Goal: Transaction & Acquisition: Purchase product/service

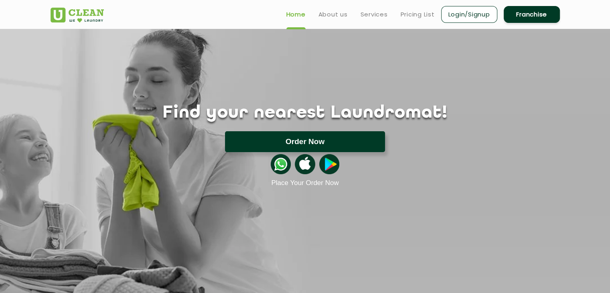
click at [318, 146] on button "Order Now" at bounding box center [305, 141] width 160 height 21
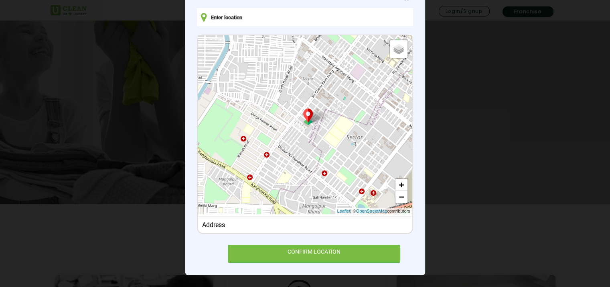
scroll to position [120, 0]
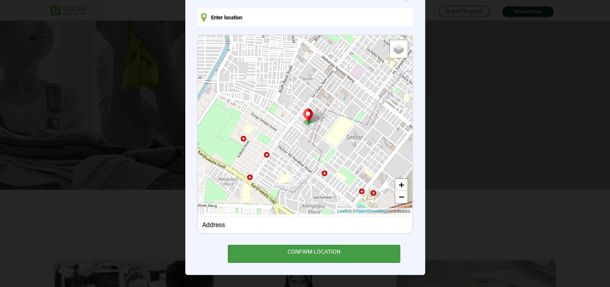
click at [345, 252] on div "CONFIRM LOCATION" at bounding box center [314, 253] width 173 height 18
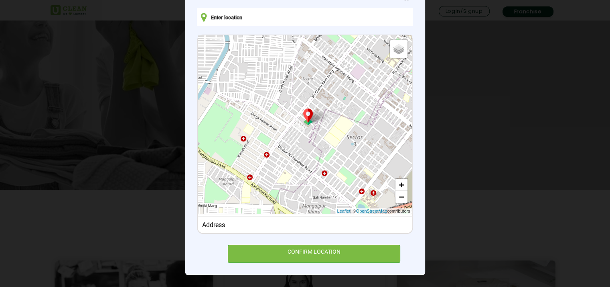
type input "SRKLA/35, SRKLA/35, Kaloor, Kochi, Ernakulam, Kerala 682025, India"
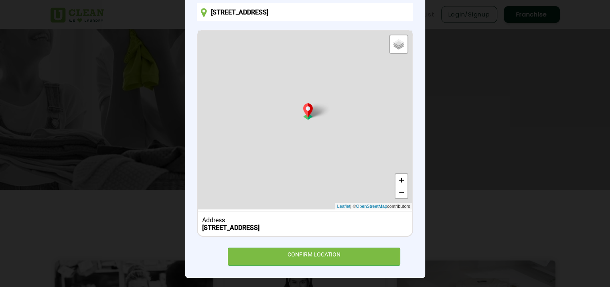
scroll to position [86, 0]
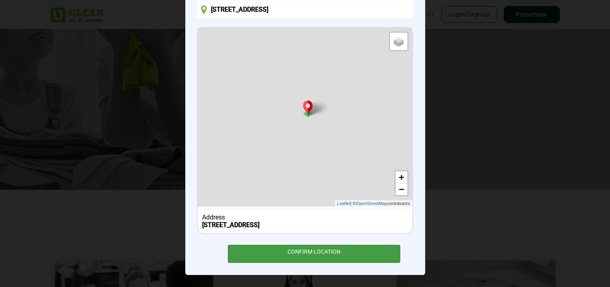
click at [334, 251] on div "CONFIRM LOCATION" at bounding box center [314, 253] width 173 height 18
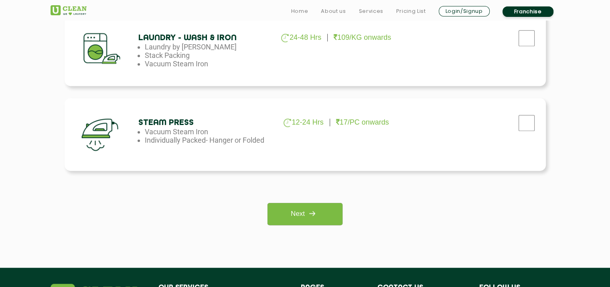
scroll to position [562, 0]
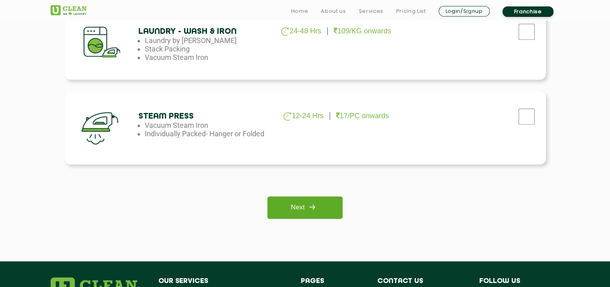
click at [315, 212] on img at bounding box center [312, 206] width 14 height 14
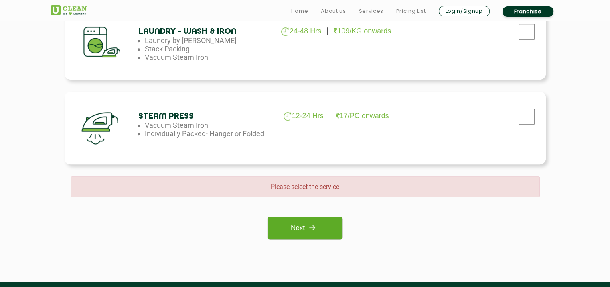
click at [317, 235] on link "Next" at bounding box center [305, 228] width 75 height 22
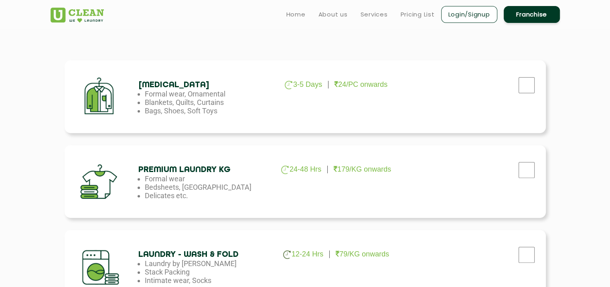
scroll to position [241, 0]
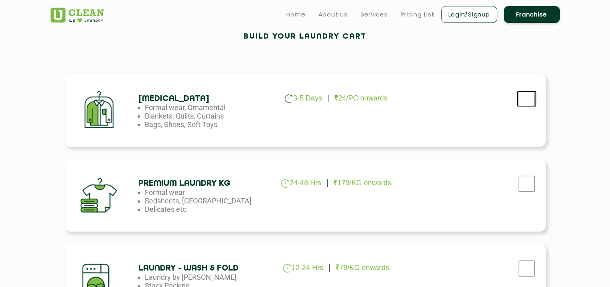
click at [527, 100] on input "checkbox" at bounding box center [527, 99] width 20 height 16
checkbox input "true"
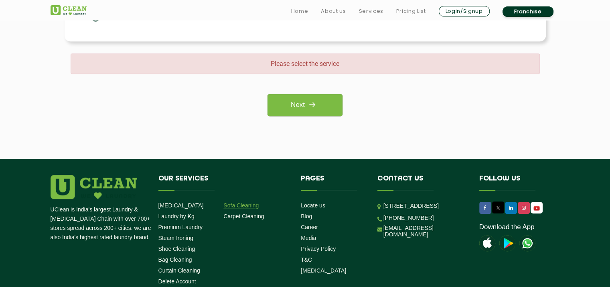
scroll to position [749, 0]
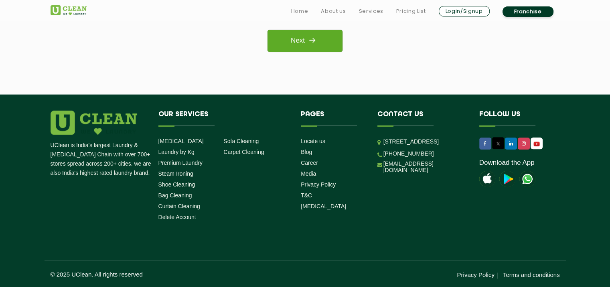
click at [295, 39] on link "Next" at bounding box center [305, 41] width 75 height 22
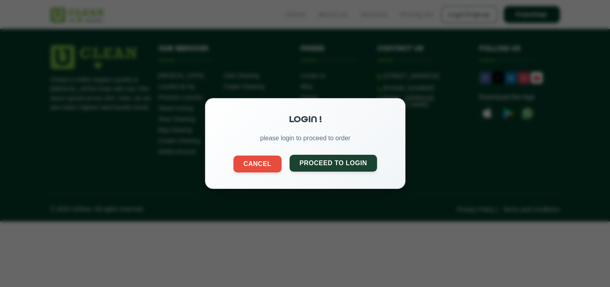
click at [311, 164] on button "Proceed to Login" at bounding box center [333, 163] width 88 height 17
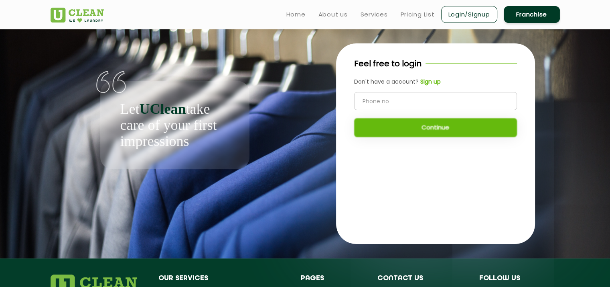
click at [392, 100] on input "tel" at bounding box center [435, 101] width 163 height 18
type input "9846992744"
click at [409, 130] on button "Continue" at bounding box center [435, 127] width 163 height 19
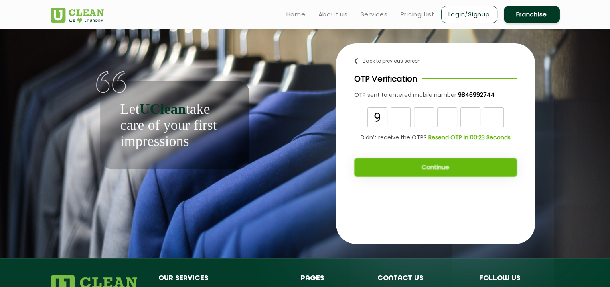
type input "9"
type input "2"
type input "7"
type input "0"
type input "4"
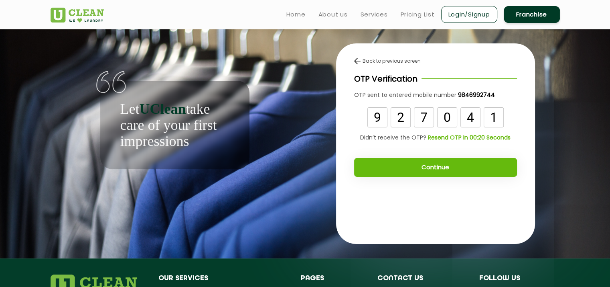
type input "1"
click at [405, 167] on button "Continue" at bounding box center [435, 167] width 163 height 19
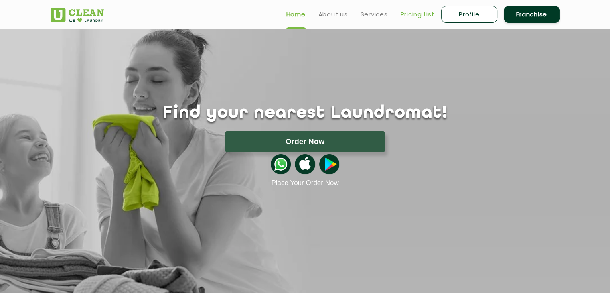
click at [410, 12] on link "Pricing List" at bounding box center [418, 15] width 34 height 10
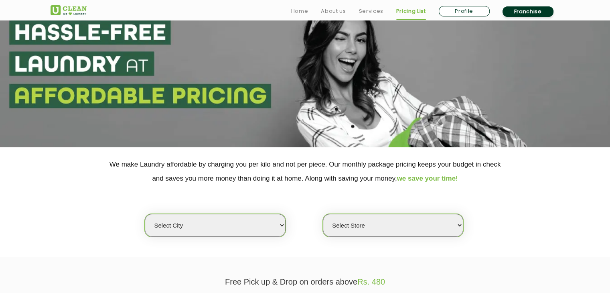
scroll to position [80, 0]
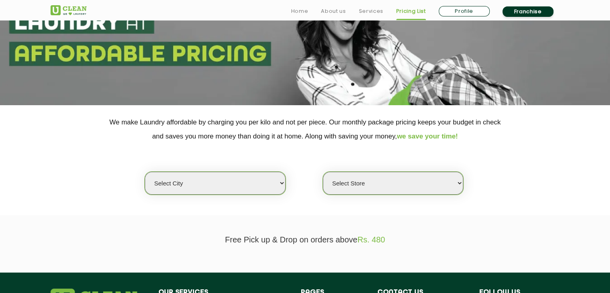
click at [202, 187] on select "Select city Aalo Abu Dhabi Agartala Agra Ahmedabad Akola Aligarh Alwar - UClean…" at bounding box center [215, 183] width 140 height 23
select select "195"
click at [145, 172] on select "Select city Aalo Abu Dhabi Agartala Agra Ahmedabad Akola Aligarh Alwar - UClean…" at bounding box center [215, 183] width 140 height 23
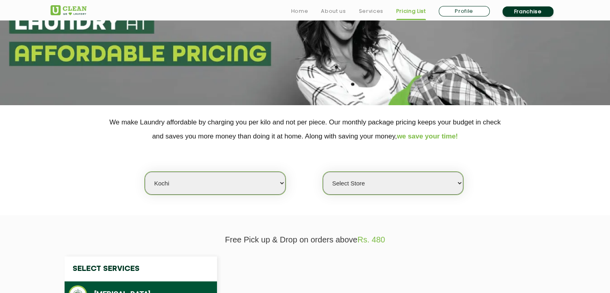
select select "0"
click at [352, 185] on select "Select Store UClean Kalady UClean Pallimukku" at bounding box center [393, 183] width 140 height 23
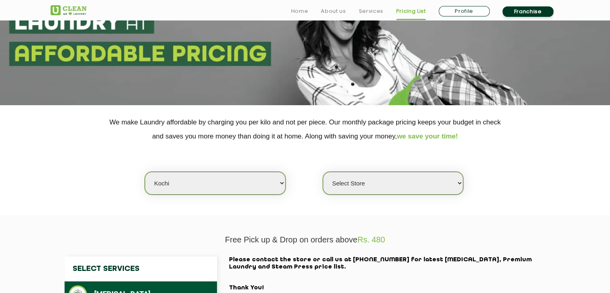
click at [352, 185] on select "Select Store [GEOGRAPHIC_DATA]" at bounding box center [393, 183] width 140 height 23
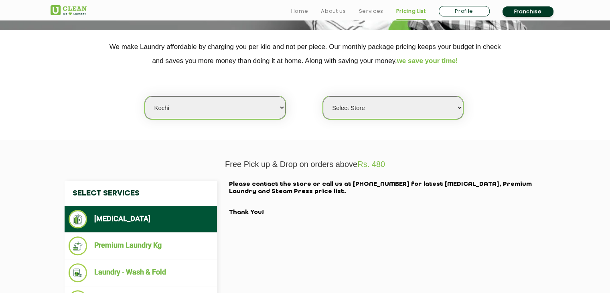
scroll to position [161, 0]
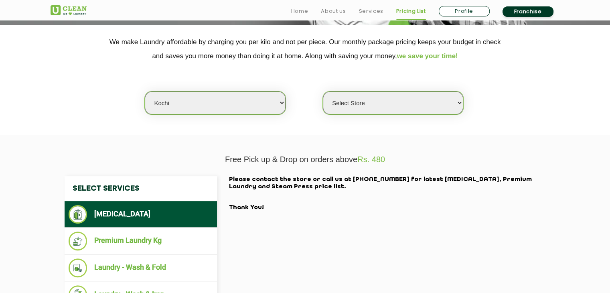
click at [395, 109] on select "Select Store [GEOGRAPHIC_DATA]" at bounding box center [393, 103] width 140 height 23
click at [393, 102] on select "Select Store [GEOGRAPHIC_DATA]" at bounding box center [393, 103] width 140 height 23
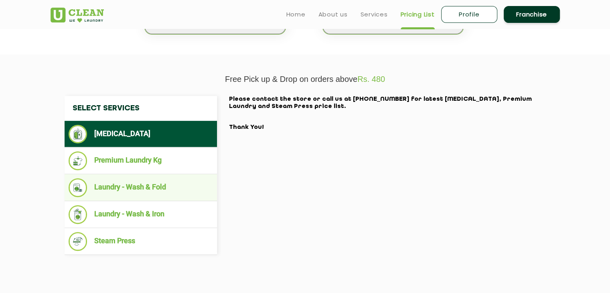
scroll to position [40, 0]
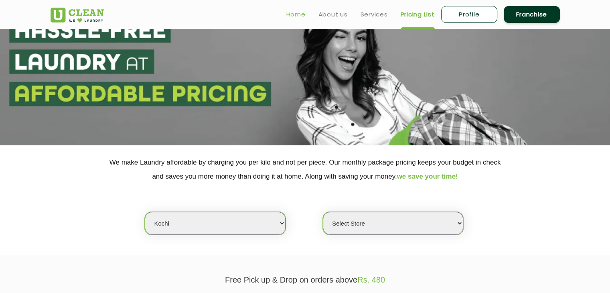
click at [305, 12] on link "Home" at bounding box center [296, 15] width 19 height 10
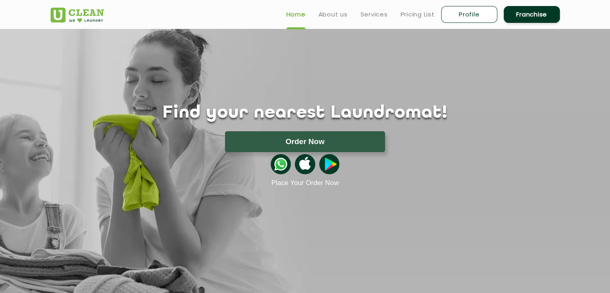
click at [314, 140] on button "Order Now" at bounding box center [305, 141] width 160 height 21
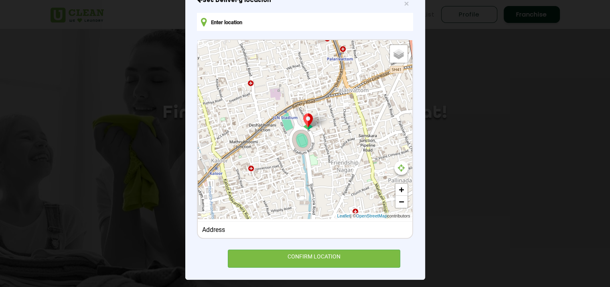
scroll to position [78, 0]
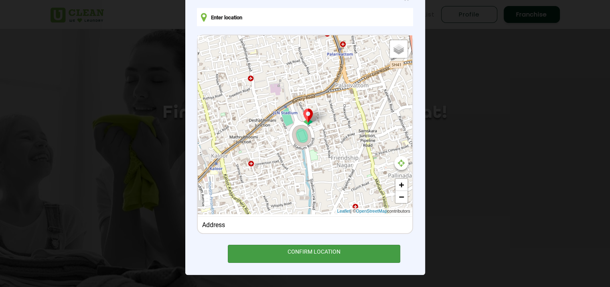
click at [299, 246] on div "CONFIRM LOCATION" at bounding box center [314, 253] width 173 height 18
type input "[STREET_ADDRESS]"
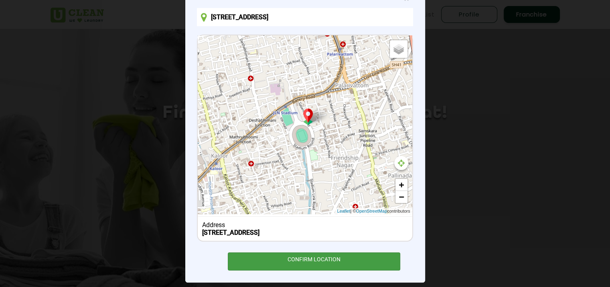
click at [297, 257] on div "CONFIRM LOCATION" at bounding box center [314, 261] width 173 height 18
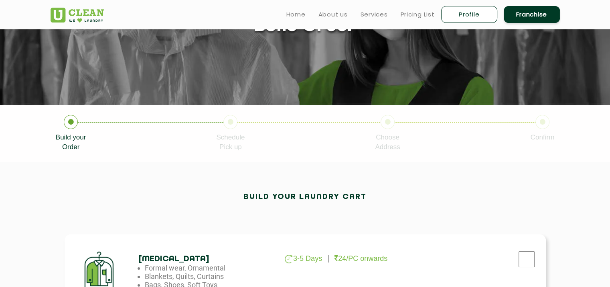
scroll to position [80, 0]
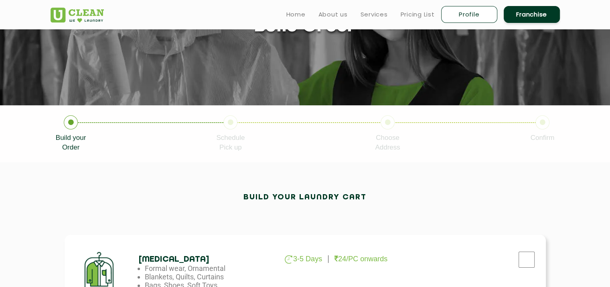
click at [69, 122] on icon at bounding box center [71, 122] width 14 height 14
click at [294, 11] on link "Home" at bounding box center [296, 15] width 19 height 10
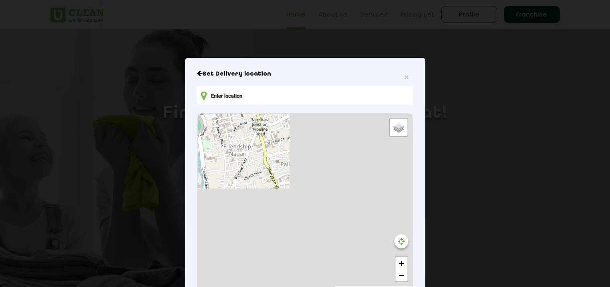
click at [262, 98] on input "text" at bounding box center [305, 95] width 216 height 18
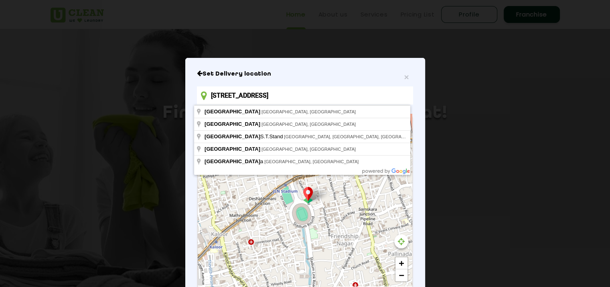
type input "SRKLA/35, SRKLA/35, Kaloor, Kochi, Ernakulam, Kerala 682025, Indiaam"
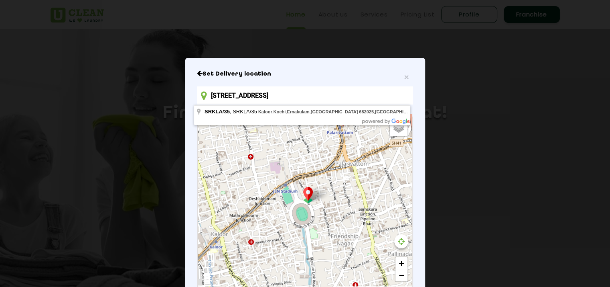
drag, startPoint x: 399, startPoint y: 97, endPoint x: 133, endPoint y: 117, distance: 266.5
click at [134, 117] on div "× Set Delivery location SRKLA/35, SRKLA/35, Kaloor, Kochi, Ernakulam, Kerala 68…" at bounding box center [305, 143] width 610 height 287
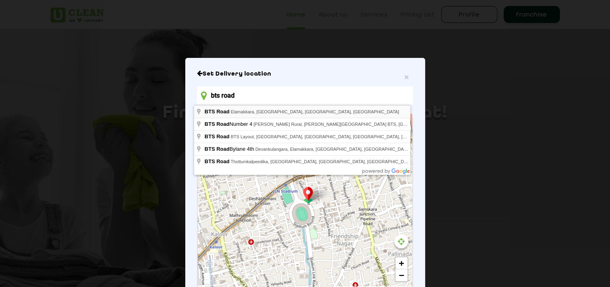
type input "BTS Road, Elamakkara, Ernakulam, Kerala, India"
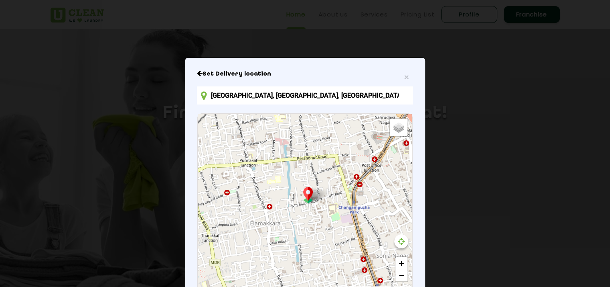
scroll to position [6, 0]
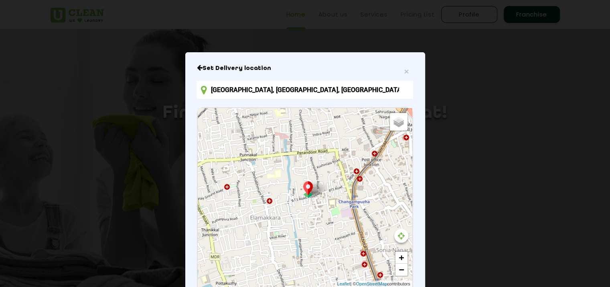
click at [311, 204] on div "Default Satellite + − Leaflet | © OpenStreetMap contributors" at bounding box center [305, 197] width 214 height 179
click at [297, 201] on div "Default Satellite + − Leaflet | © OpenStreetMap contributors" at bounding box center [305, 197] width 214 height 179
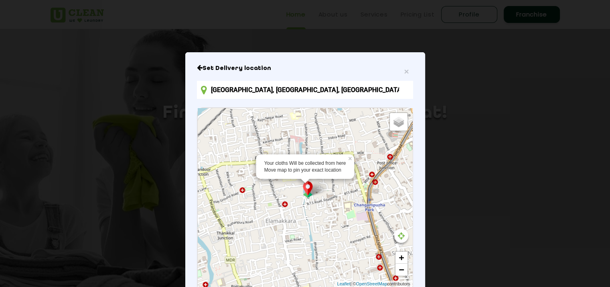
drag, startPoint x: 296, startPoint y: 197, endPoint x: 311, endPoint y: 199, distance: 14.7
click at [311, 199] on div "Your cloths Will be collected from here Move map to pin your exact location × D…" at bounding box center [305, 197] width 214 height 179
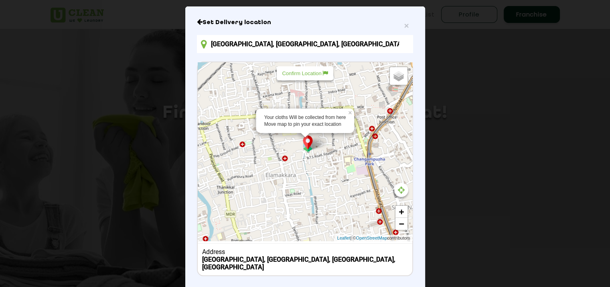
scroll to position [86, 0]
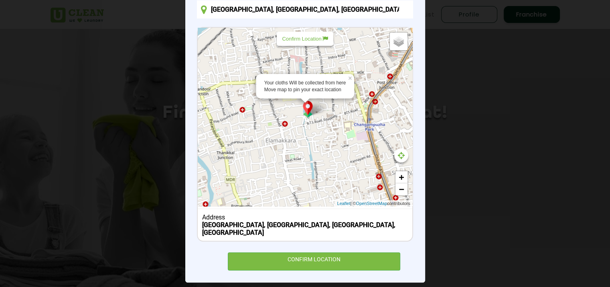
click at [220, 224] on b "BTS Road, Elamakkara, Ernakulam, Kerala, India" at bounding box center [298, 228] width 193 height 15
click at [203, 224] on b "BTS Road, Elamakkara, Ernakulam, Kerala, India" at bounding box center [298, 228] width 193 height 15
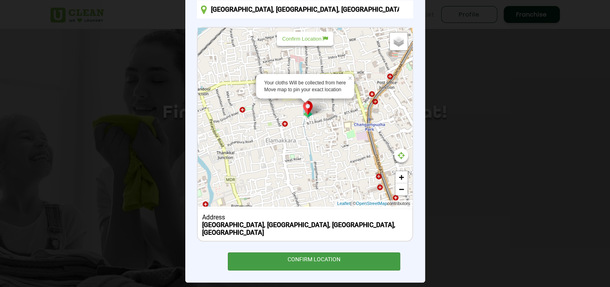
click at [297, 252] on div "CONFIRM LOCATION" at bounding box center [314, 261] width 173 height 18
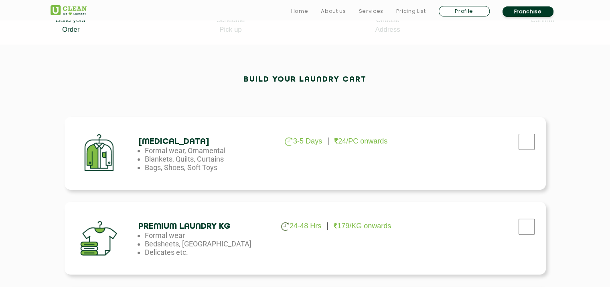
scroll to position [201, 0]
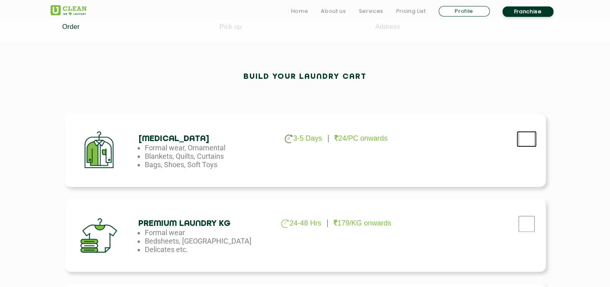
click at [529, 134] on input "checkbox" at bounding box center [527, 139] width 20 height 16
checkbox input "true"
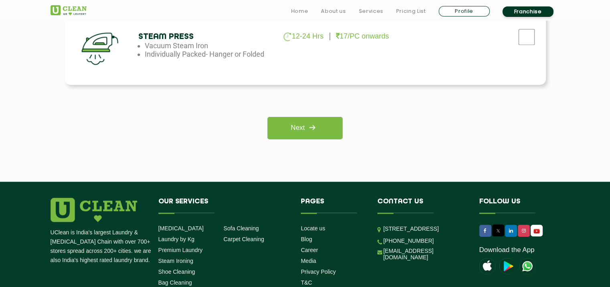
scroll to position [642, 0]
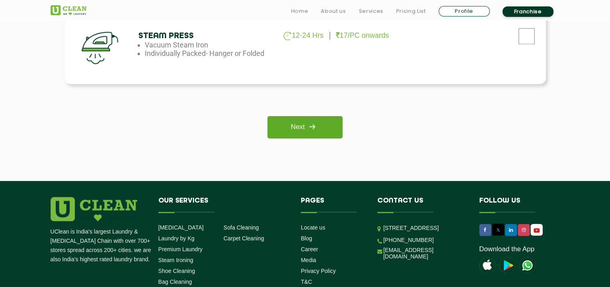
click at [315, 124] on img at bounding box center [312, 126] width 14 height 14
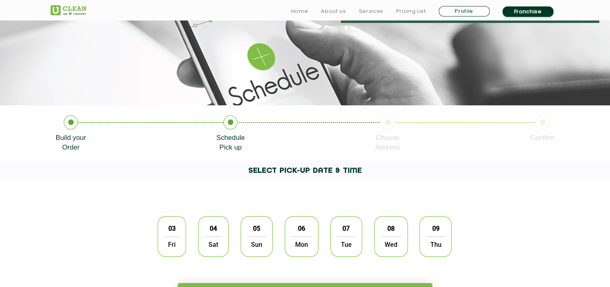
scroll to position [120, 0]
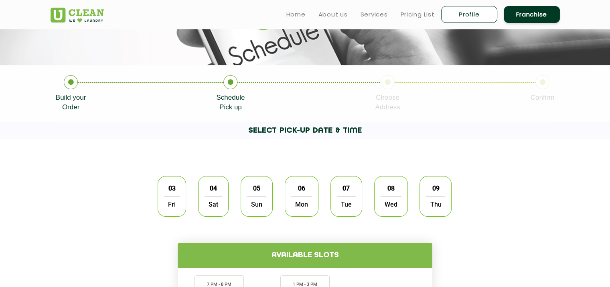
click at [175, 194] on span "03" at bounding box center [172, 188] width 15 height 16
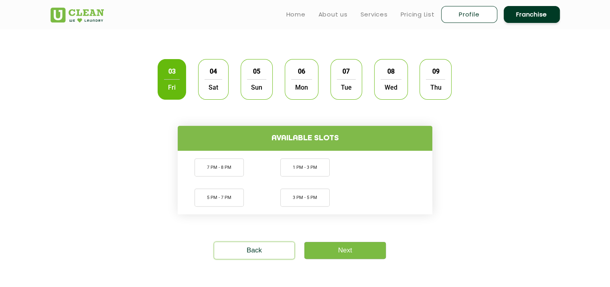
scroll to position [241, 0]
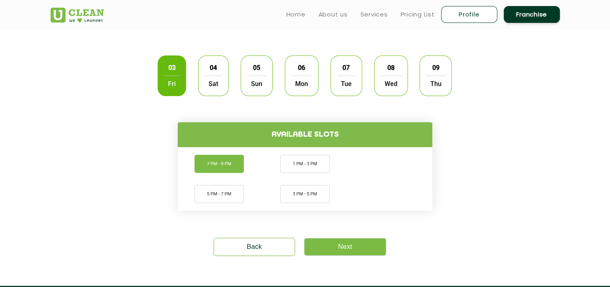
click at [220, 168] on li "7 PM - 8 PM" at bounding box center [219, 164] width 49 height 18
click at [356, 244] on link "Next" at bounding box center [345, 246] width 81 height 17
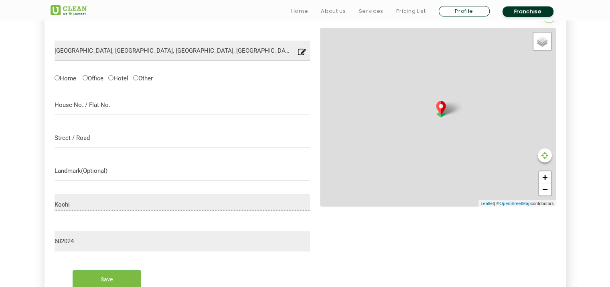
scroll to position [254, 0]
click at [173, 102] on input "text" at bounding box center [183, 104] width 256 height 20
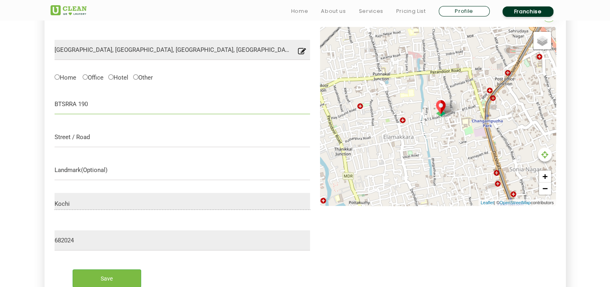
type input "BTSRRA 190"
click at [162, 134] on input "text" at bounding box center [183, 137] width 256 height 20
type input "B"
click at [162, 134] on input "text" at bounding box center [183, 137] width 256 height 20
click at [65, 137] on input "190 B.T.S ROAD,EDAPPALLY" at bounding box center [183, 137] width 256 height 20
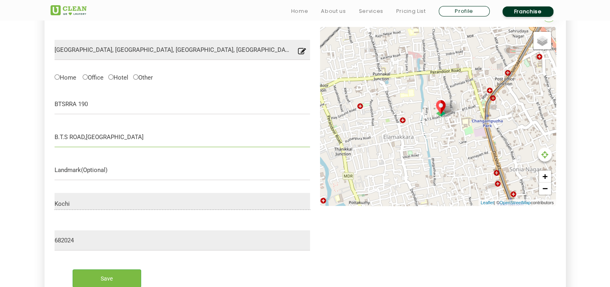
type input "B.T.S ROAD,EDAPPALLY"
click at [97, 172] on input "text" at bounding box center [183, 170] width 256 height 20
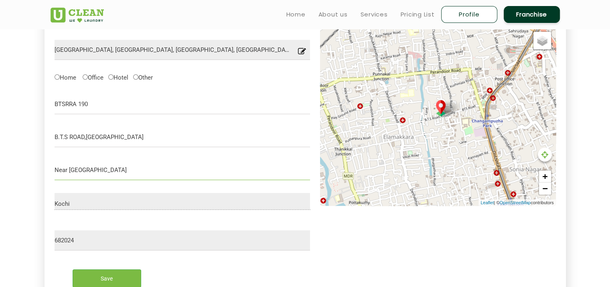
scroll to position [0, 0]
type input "Near hirampuram Temple"
click at [112, 275] on input "Save" at bounding box center [107, 278] width 69 height 18
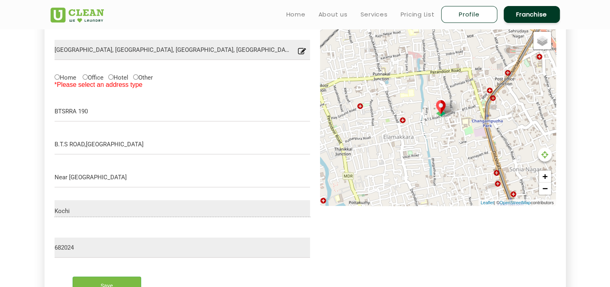
click at [56, 80] on label "Home" at bounding box center [66, 77] width 22 height 8
click at [56, 79] on input "Home" at bounding box center [57, 76] width 5 height 5
radio input "true"
click at [113, 280] on input "Save" at bounding box center [107, 285] width 69 height 18
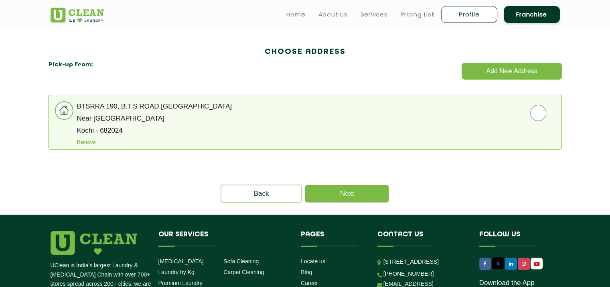
scroll to position [174, 0]
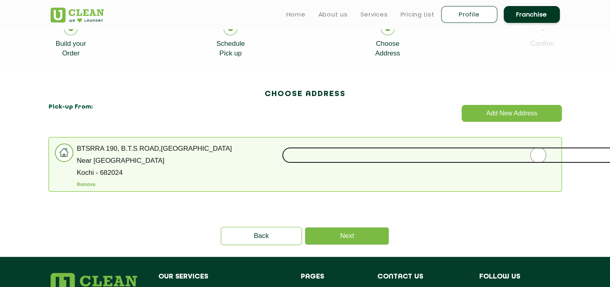
click at [545, 155] on input "radio" at bounding box center [538, 155] width 513 height 16
radio input "true"
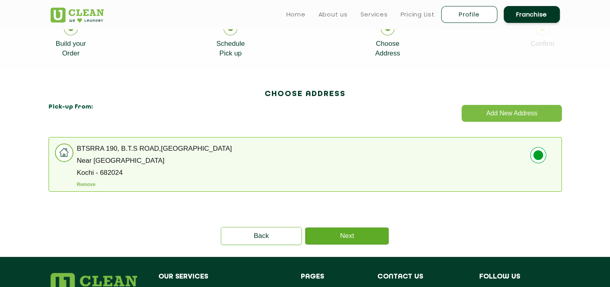
click at [341, 236] on link "Next" at bounding box center [346, 235] width 83 height 17
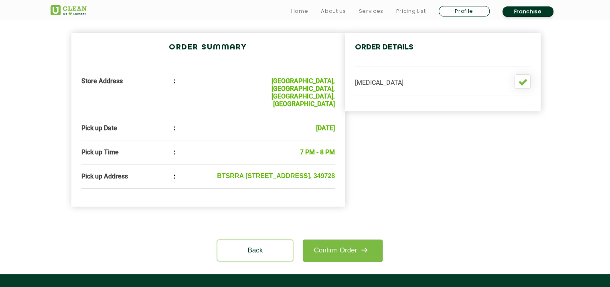
scroll to position [401, 0]
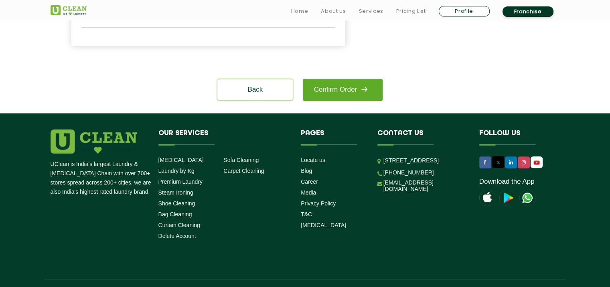
click at [352, 79] on link "Confirm Order" at bounding box center [342, 90] width 79 height 22
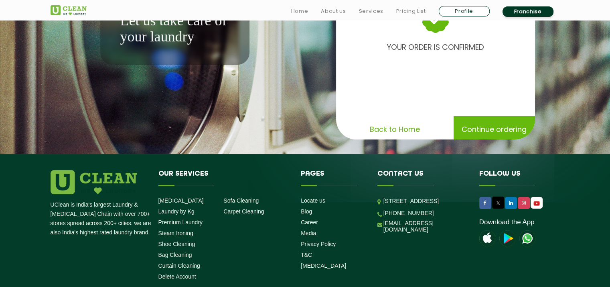
scroll to position [120, 0]
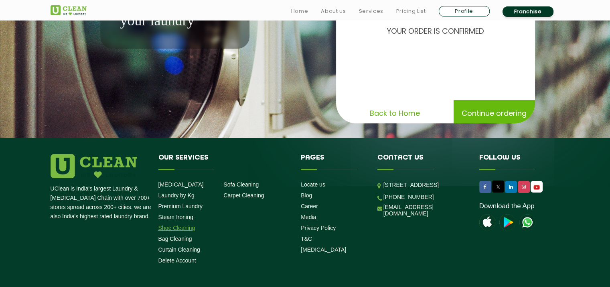
click at [183, 231] on link "Shoe Cleaning" at bounding box center [177, 227] width 37 height 6
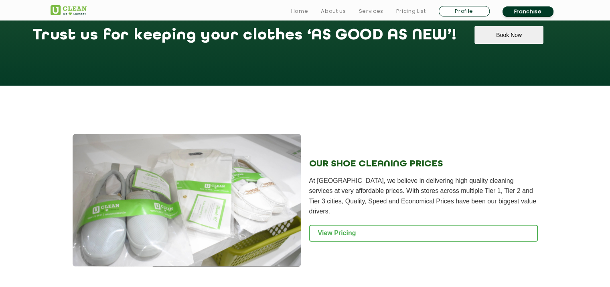
scroll to position [722, 0]
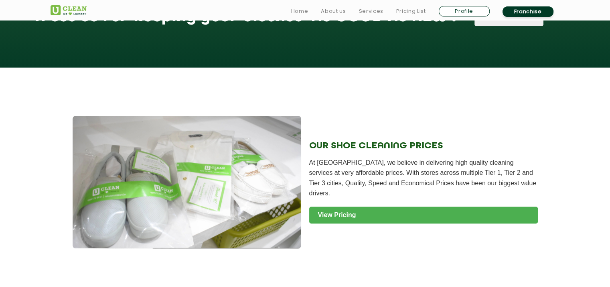
click at [348, 214] on link "View Pricing" at bounding box center [423, 214] width 229 height 17
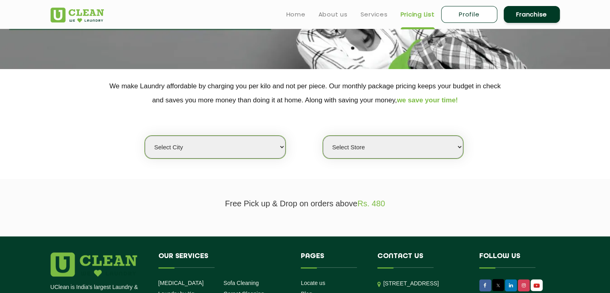
scroll to position [120, 0]
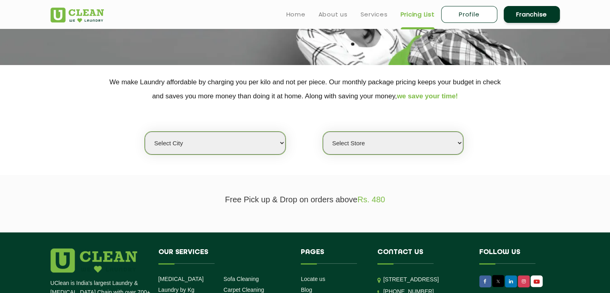
click at [185, 131] on div "Select city [GEOGRAPHIC_DATA] [GEOGRAPHIC_DATA] [GEOGRAPHIC_DATA] [GEOGRAPHIC_D…" at bounding box center [214, 143] width 141 height 24
click at [189, 144] on select "Select city [GEOGRAPHIC_DATA] [GEOGRAPHIC_DATA] [GEOGRAPHIC_DATA] [GEOGRAPHIC_D…" at bounding box center [215, 143] width 140 height 23
select select "195"
click at [145, 132] on select "Select city [GEOGRAPHIC_DATA] [GEOGRAPHIC_DATA] [GEOGRAPHIC_DATA] [GEOGRAPHIC_D…" at bounding box center [215, 143] width 140 height 23
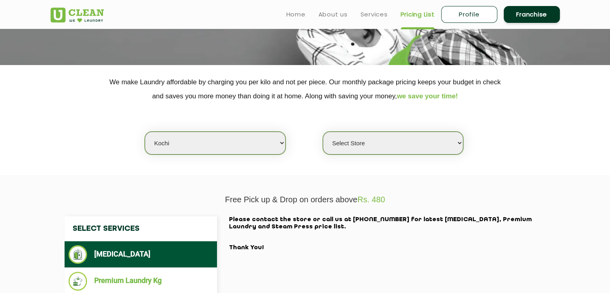
click at [353, 139] on select "Select Store [GEOGRAPHIC_DATA]" at bounding box center [393, 143] width 140 height 23
select select "593"
click at [323, 132] on select "Select Store [GEOGRAPHIC_DATA]" at bounding box center [393, 143] width 140 height 23
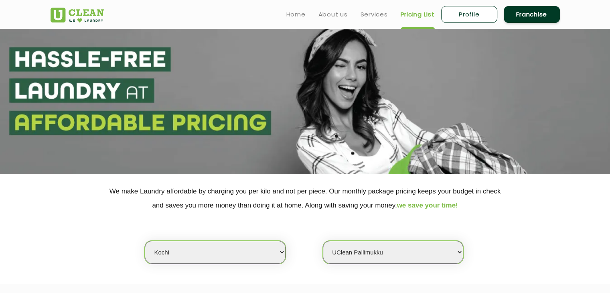
scroll to position [0, 0]
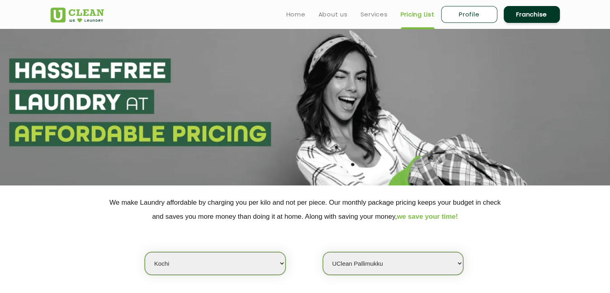
click at [539, 13] on link "Franchise" at bounding box center [532, 14] width 56 height 17
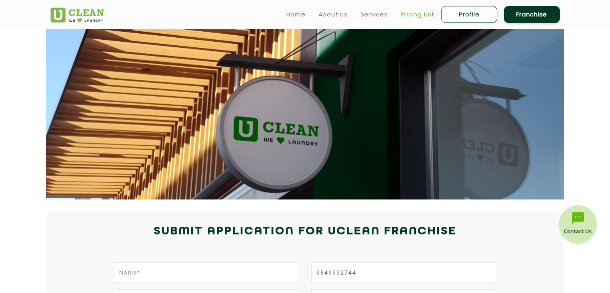
click at [401, 13] on link "Pricing List" at bounding box center [418, 15] width 34 height 10
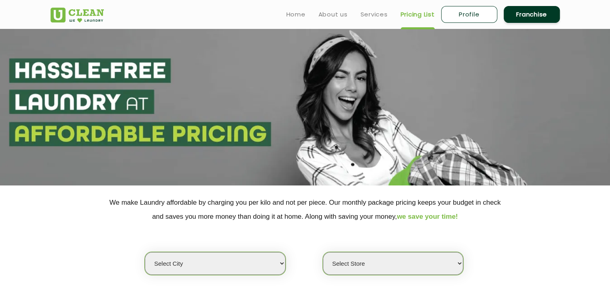
select select "0"
click at [406, 11] on link "Pricing List" at bounding box center [418, 15] width 34 height 10
click at [363, 11] on link "Services" at bounding box center [374, 15] width 27 height 10
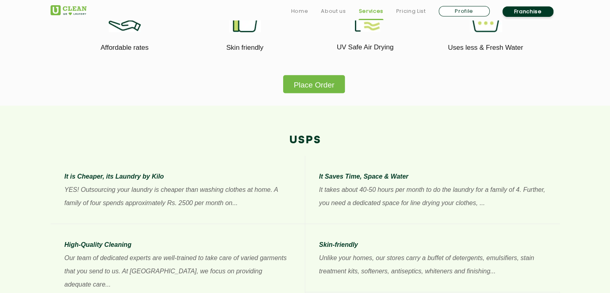
scroll to position [522, 0]
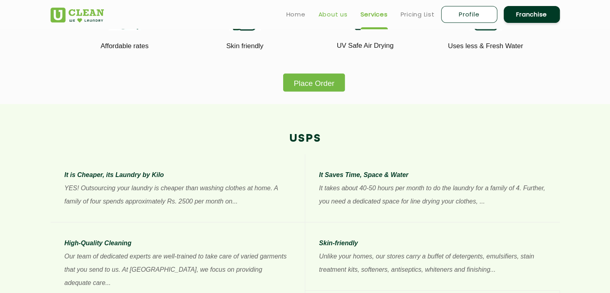
click at [340, 15] on link "About us" at bounding box center [333, 15] width 29 height 10
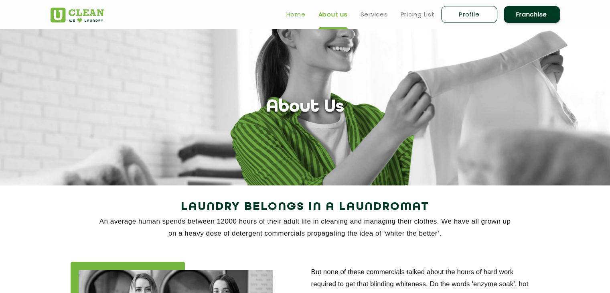
click at [299, 17] on link "Home" at bounding box center [296, 15] width 19 height 10
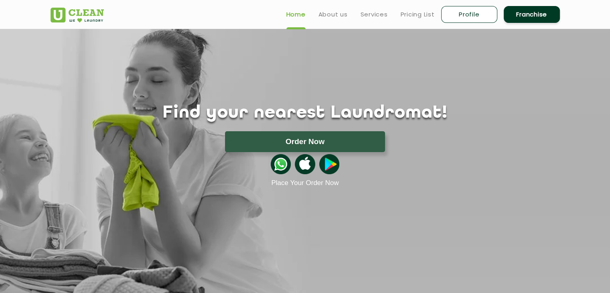
click at [286, 165] on img at bounding box center [281, 164] width 20 height 20
